Goal: Navigation & Orientation: Find specific page/section

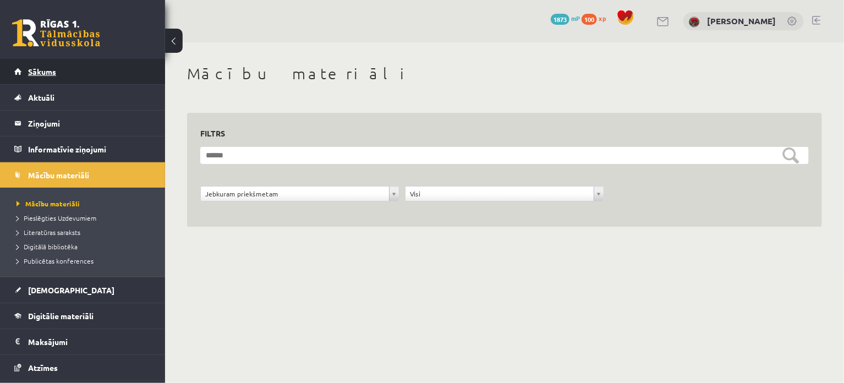
click at [52, 73] on span "Sākums" at bounding box center [42, 72] width 28 height 10
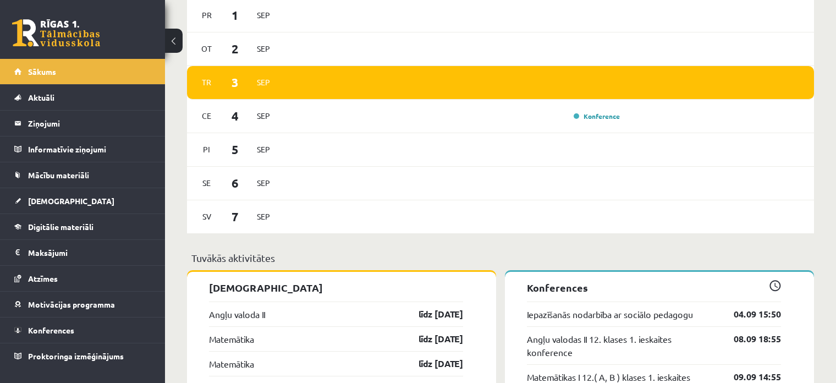
scroll to position [550, 0]
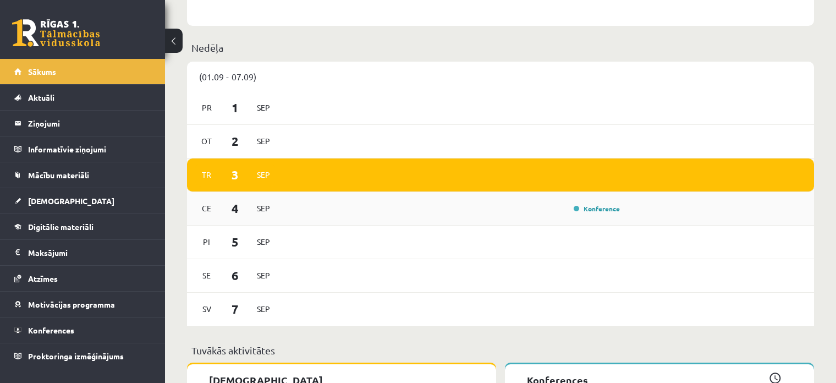
click at [521, 208] on div "Konference" at bounding box center [453, 208] width 340 height 12
drag, startPoint x: 267, startPoint y: 196, endPoint x: 466, endPoint y: 182, distance: 199.1
click at [274, 195] on div "Ce 4 Sep Konference" at bounding box center [500, 209] width 627 height 34
click at [778, 122] on div "Pr 1 Sep" at bounding box center [500, 108] width 627 height 34
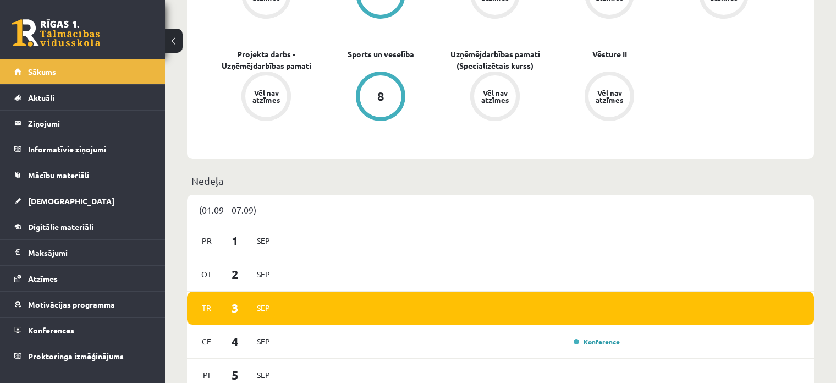
scroll to position [0, 0]
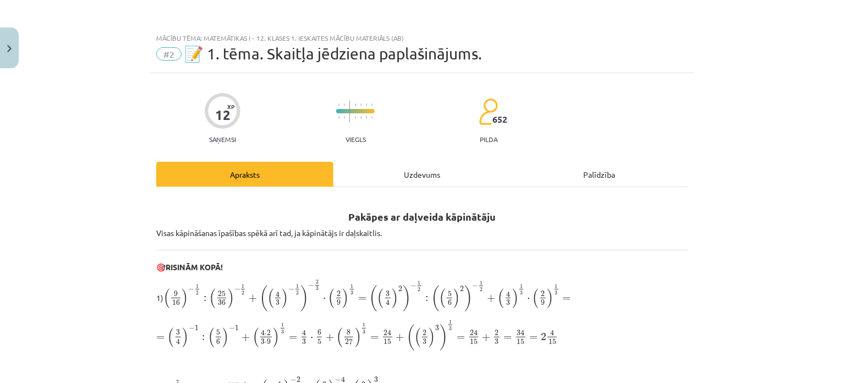
scroll to position [127, 0]
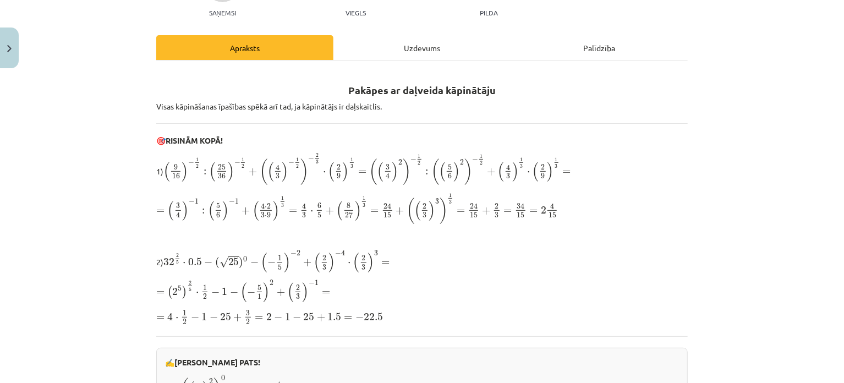
drag, startPoint x: 774, startPoint y: 182, endPoint x: 692, endPoint y: 151, distance: 87.6
click at [774, 182] on div "Mācību tēma: Matemātikas i - 12. klases 1. ieskaites mācību materiāls (ab) #2 📝…" at bounding box center [422, 191] width 844 height 383
